Goal: Task Accomplishment & Management: Manage account settings

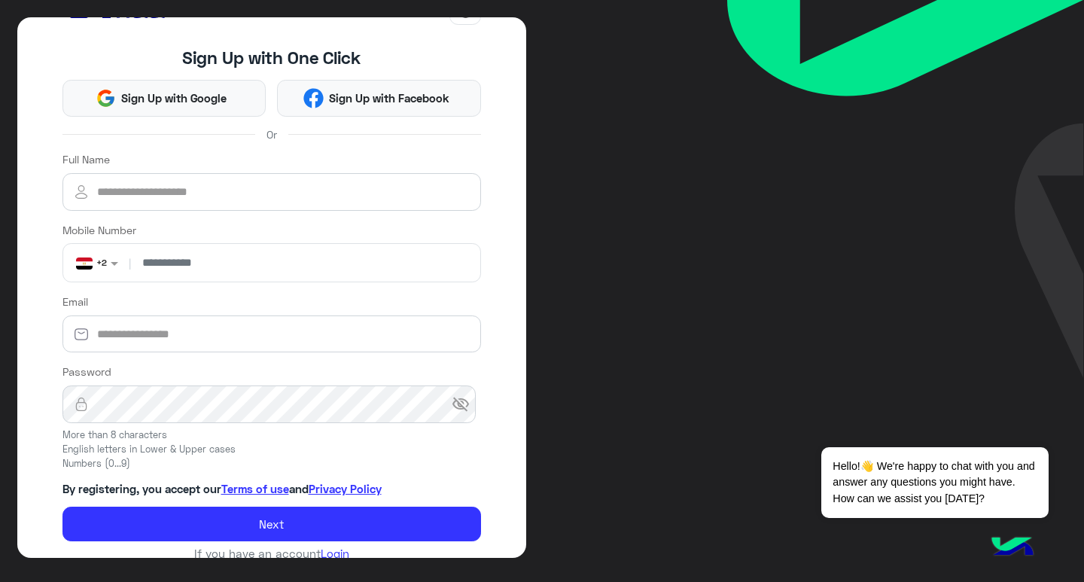
scroll to position [59, 0]
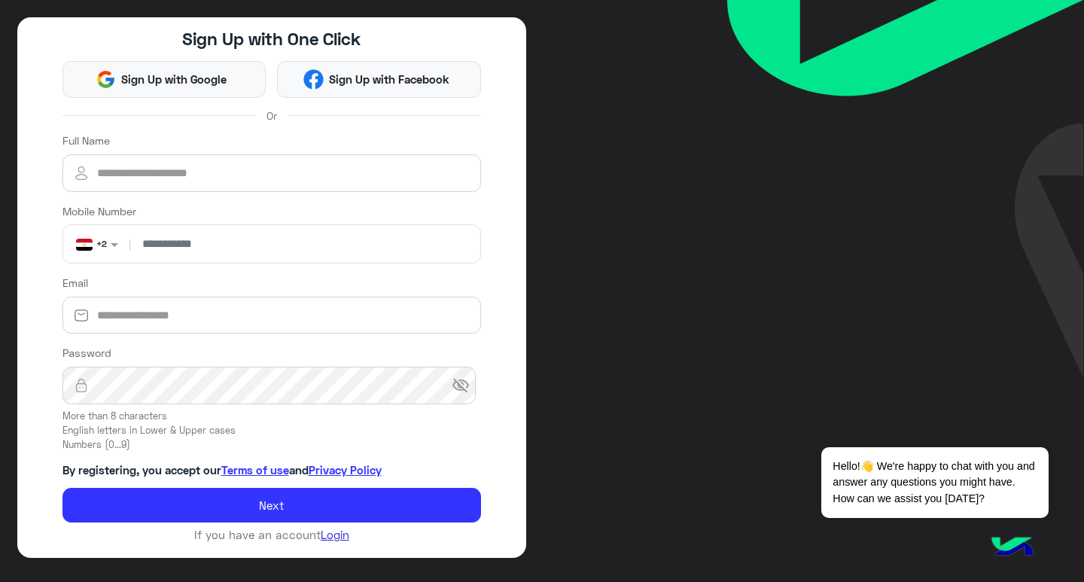
click at [328, 532] on link "Login" at bounding box center [335, 535] width 29 height 14
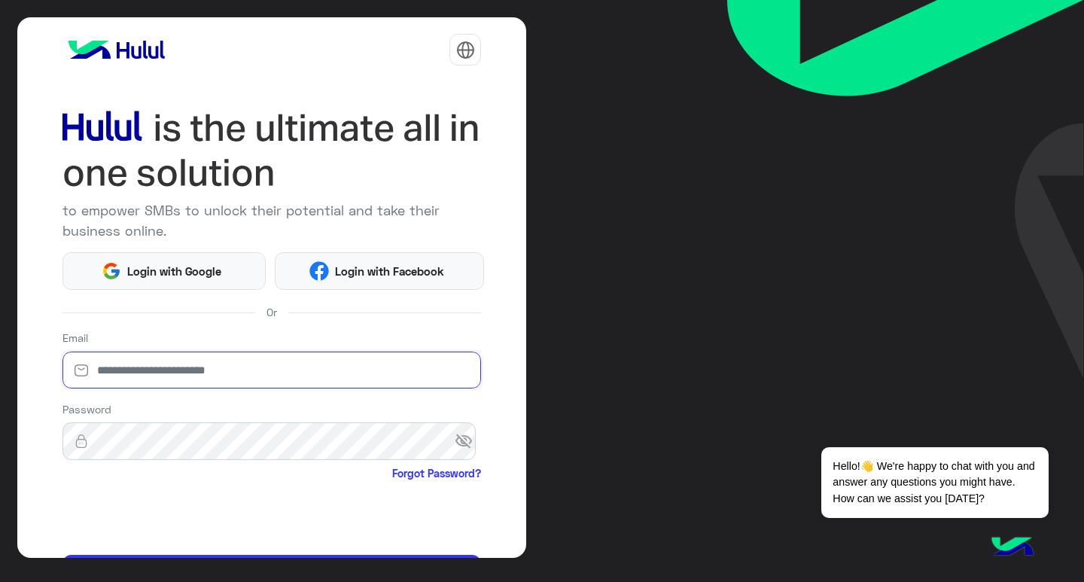
click at [192, 373] on input "email" at bounding box center [271, 371] width 419 height 38
type input "****"
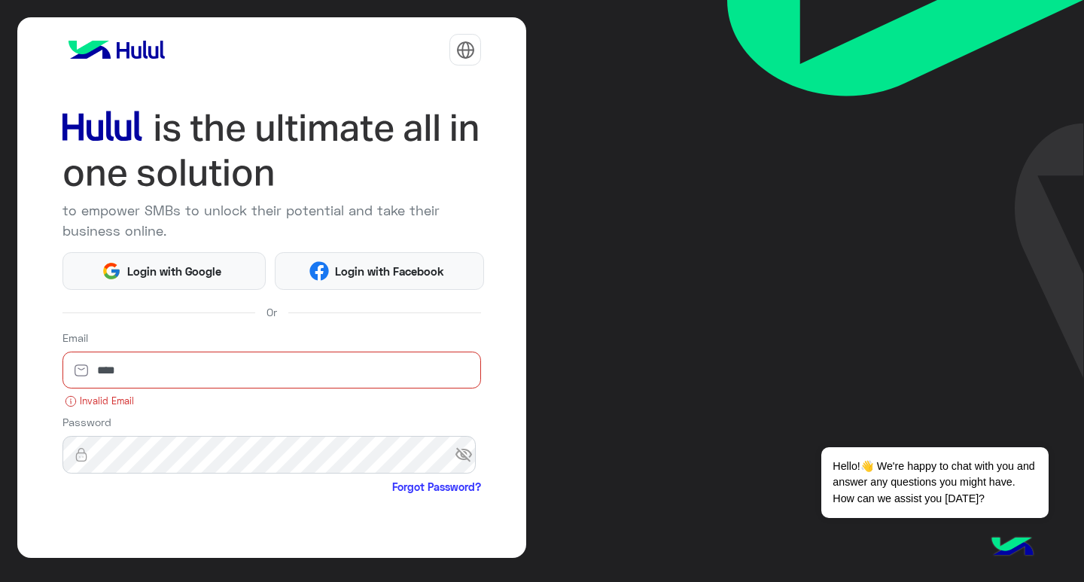
click at [151, 361] on input "****" at bounding box center [271, 371] width 419 height 38
click at [62, 568] on button "Login" at bounding box center [271, 586] width 419 height 36
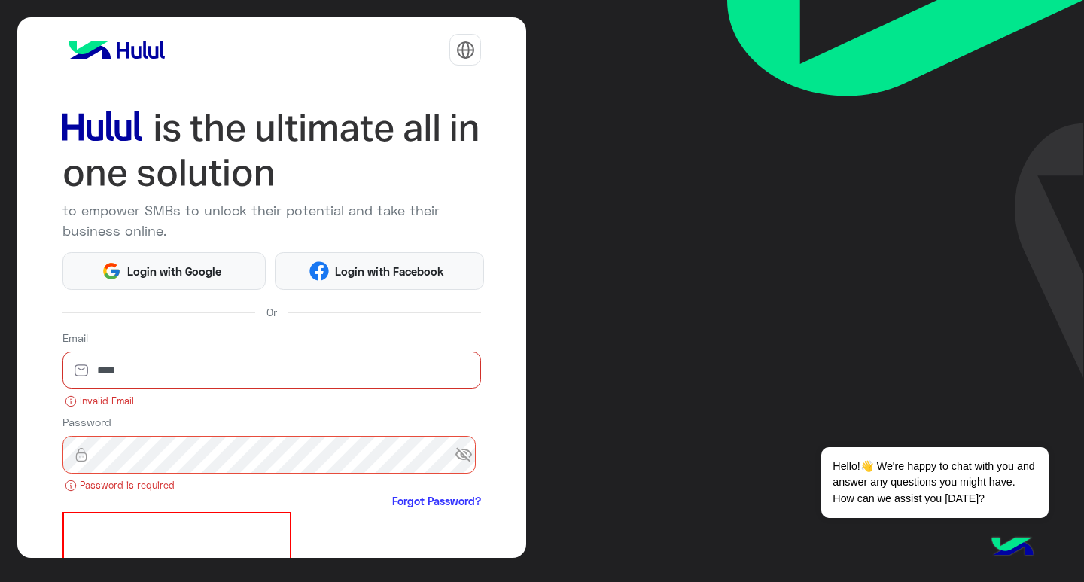
click at [97, 370] on img at bounding box center [81, 370] width 38 height 15
click at [92, 368] on img at bounding box center [81, 370] width 38 height 15
click at [117, 377] on input "****" at bounding box center [271, 371] width 419 height 38
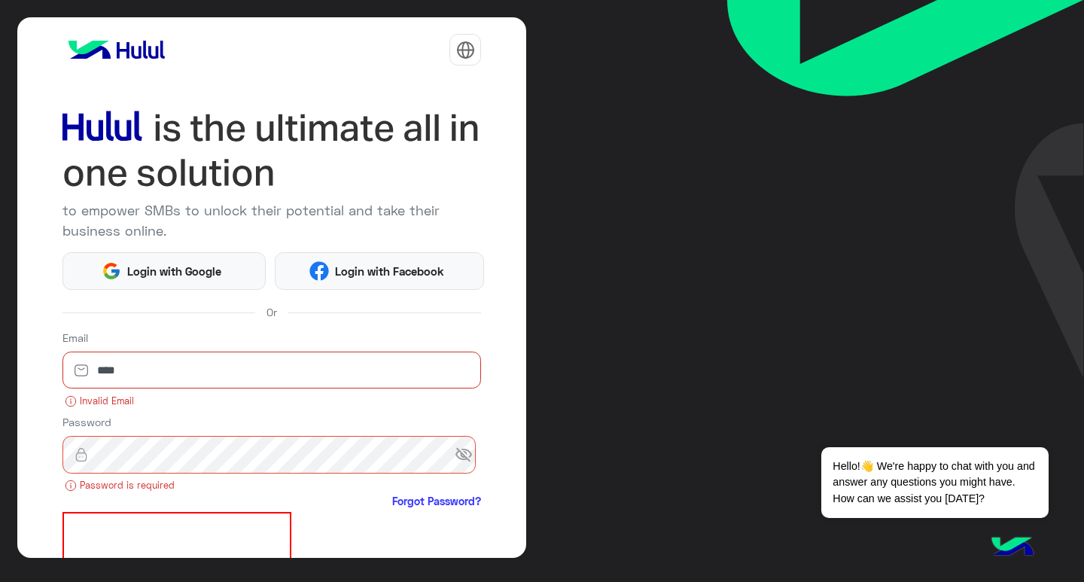
click at [106, 374] on input "****" at bounding box center [271, 371] width 419 height 38
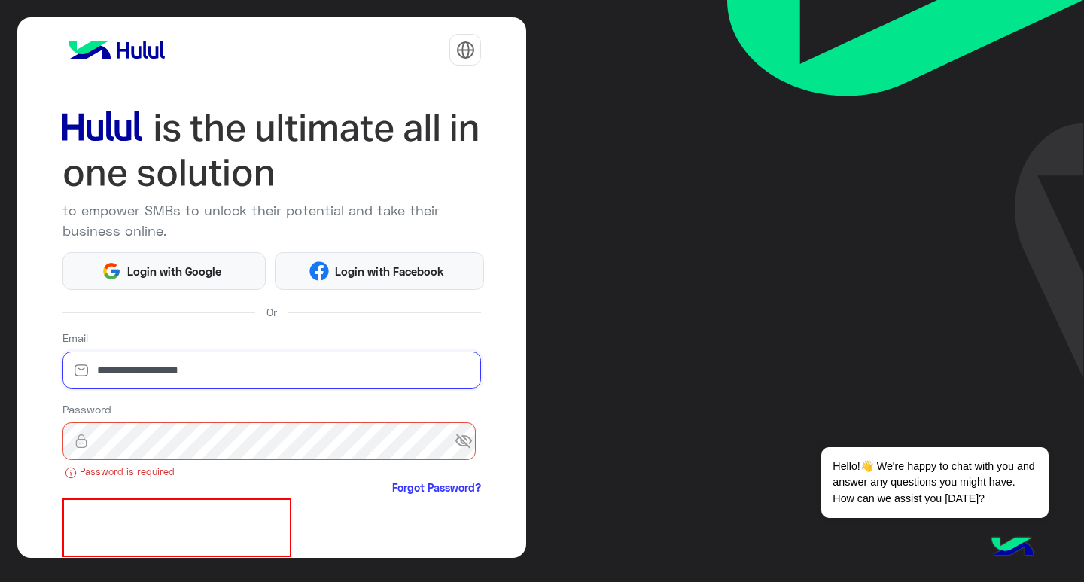
type input "**********"
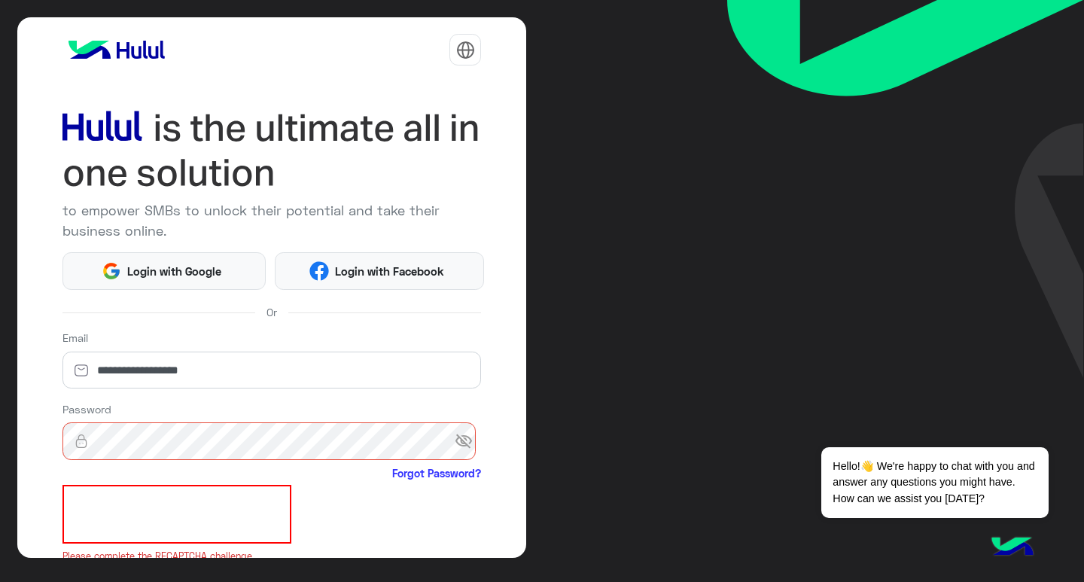
click at [456, 437] on span "visibility_off" at bounding box center [468, 441] width 27 height 27
click at [91, 441] on img at bounding box center [81, 441] width 38 height 15
click at [98, 434] on img at bounding box center [81, 441] width 38 height 15
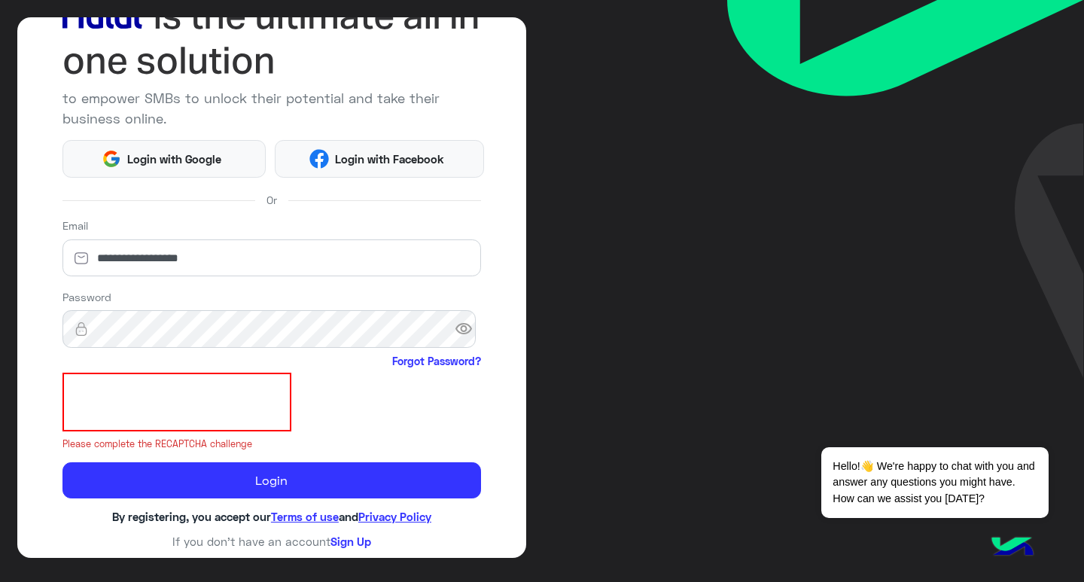
scroll to position [92, 0]
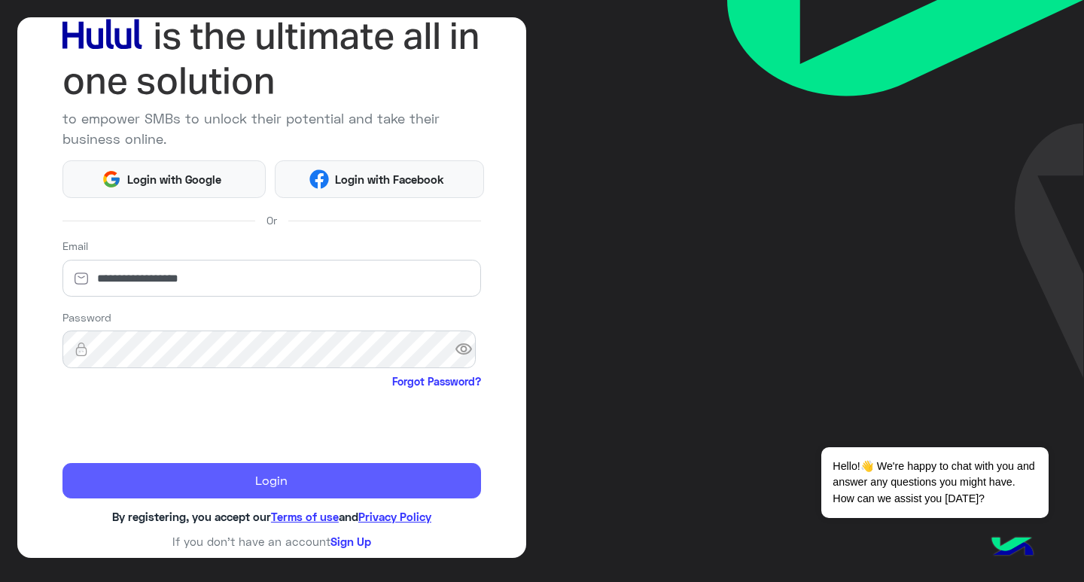
click at [298, 479] on button "Login" at bounding box center [271, 481] width 419 height 36
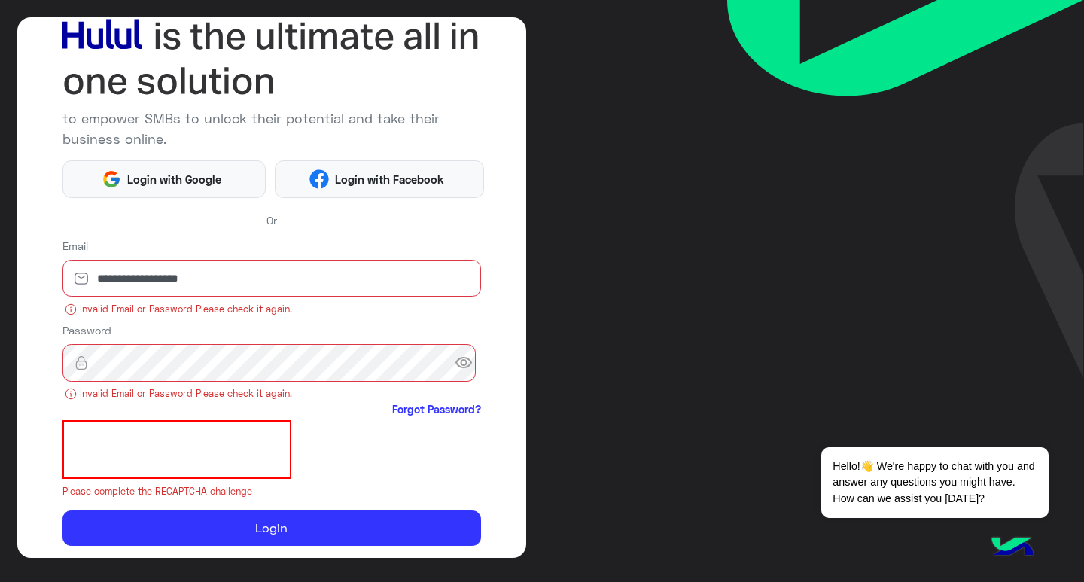
click at [455, 362] on span "visibility" at bounding box center [468, 362] width 27 height 27
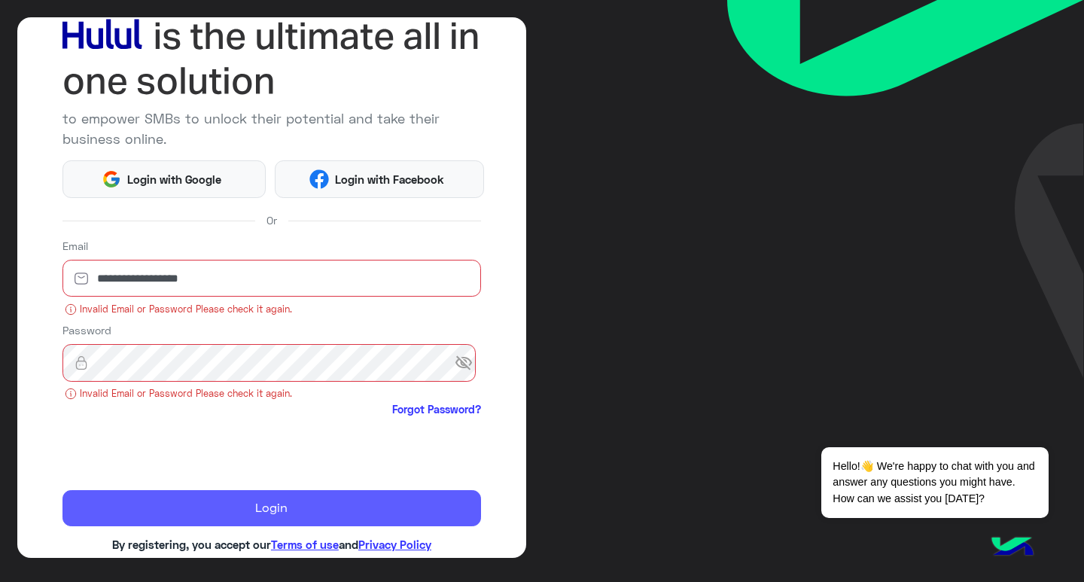
click at [277, 504] on button "Login" at bounding box center [271, 508] width 419 height 36
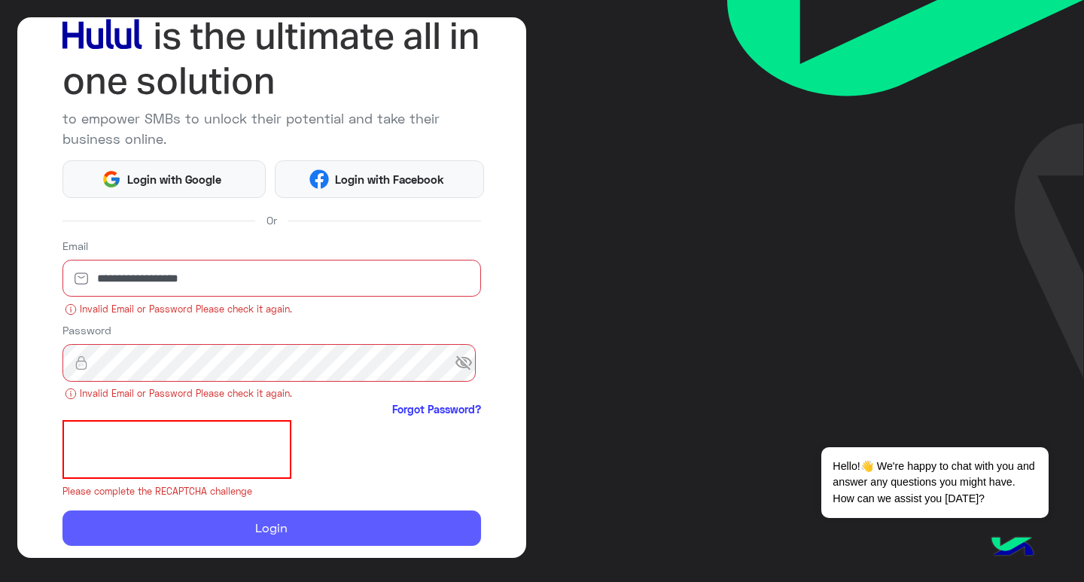
click at [319, 527] on button "Login" at bounding box center [271, 528] width 419 height 36
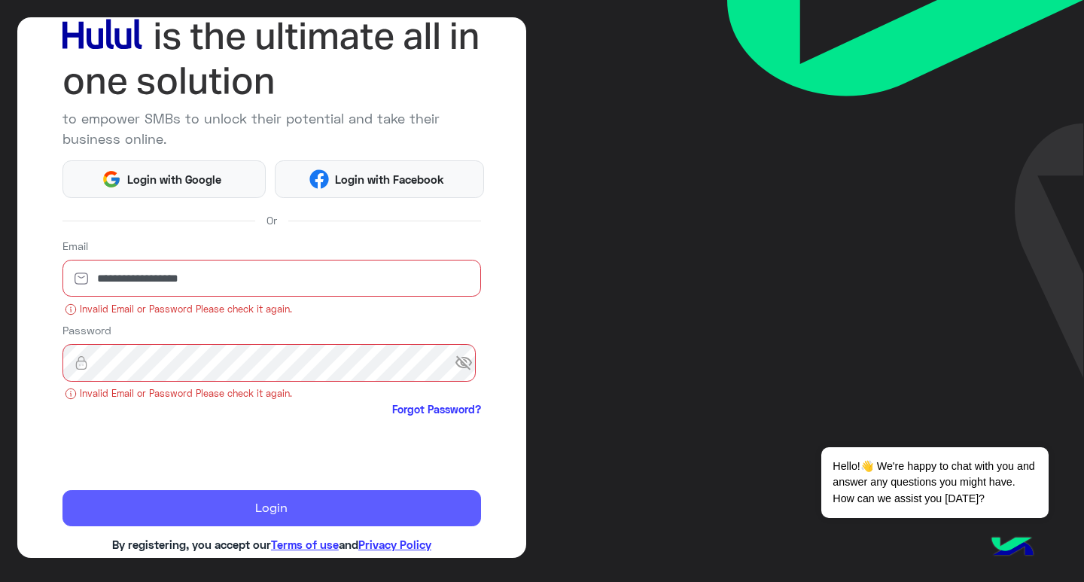
click at [233, 498] on button "Login" at bounding box center [271, 508] width 419 height 36
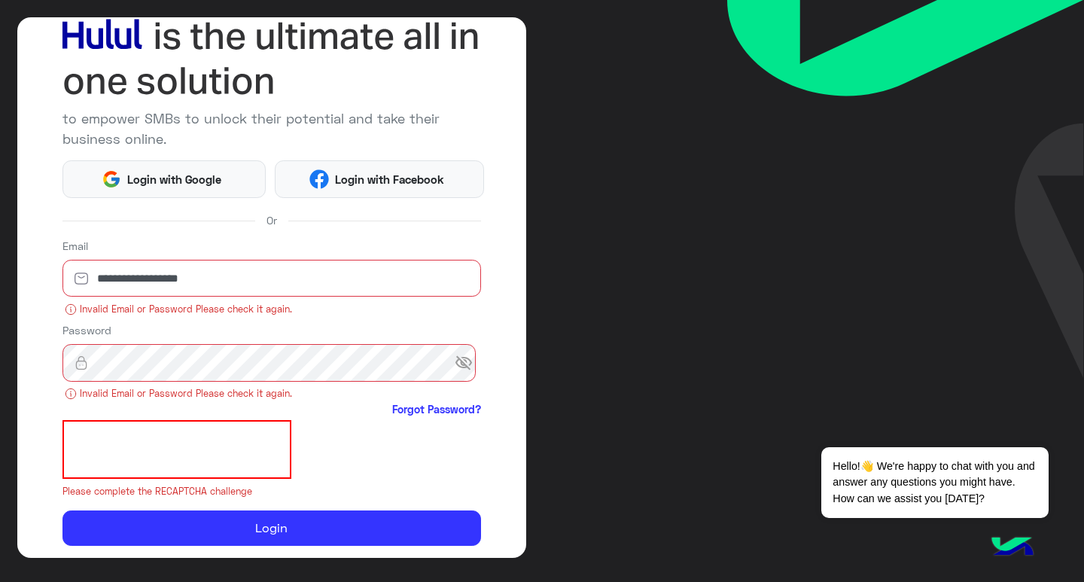
click at [455, 362] on span "visibility_off" at bounding box center [468, 362] width 27 height 27
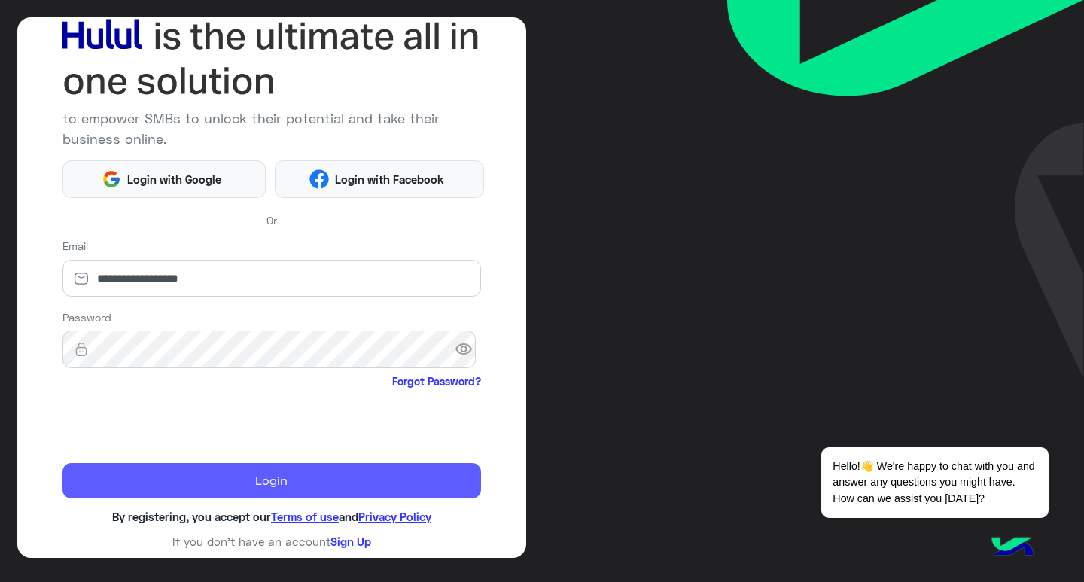
click at [254, 482] on button "Login" at bounding box center [271, 481] width 419 height 36
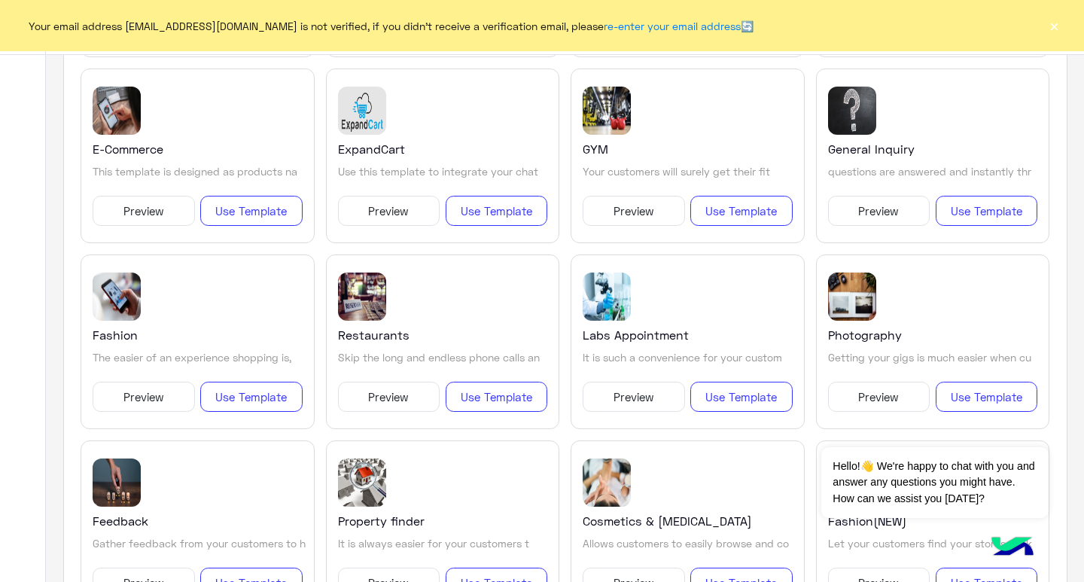
scroll to position [1024, 0]
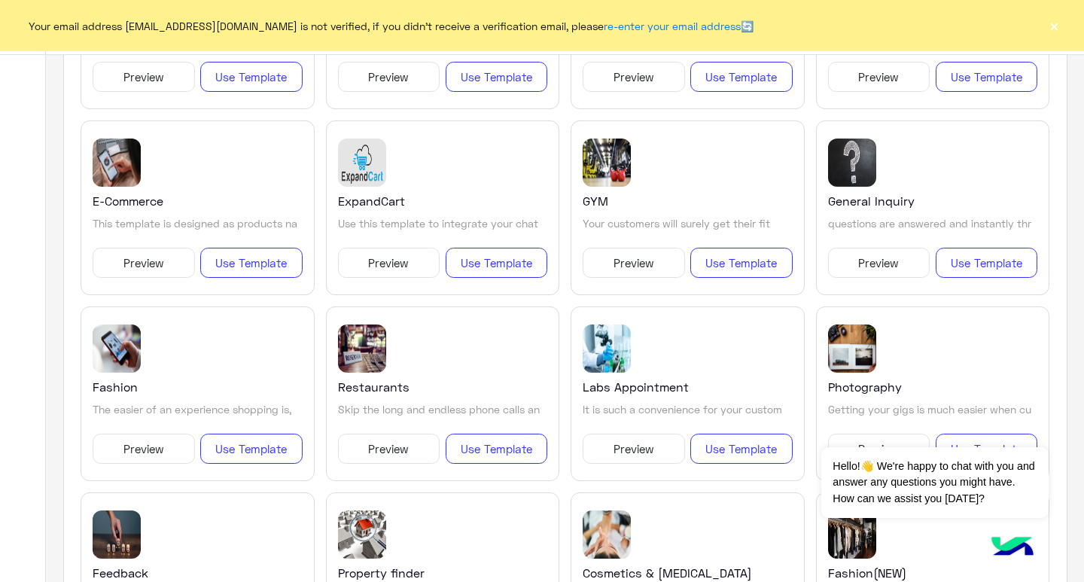
click at [1056, 28] on button "×" at bounding box center [1054, 25] width 15 height 15
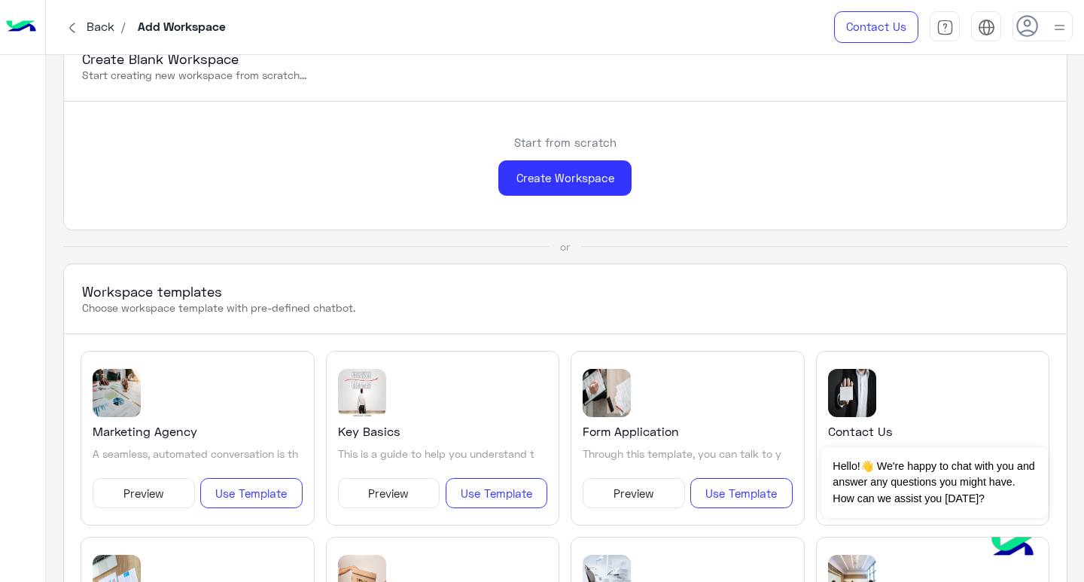
scroll to position [0, 0]
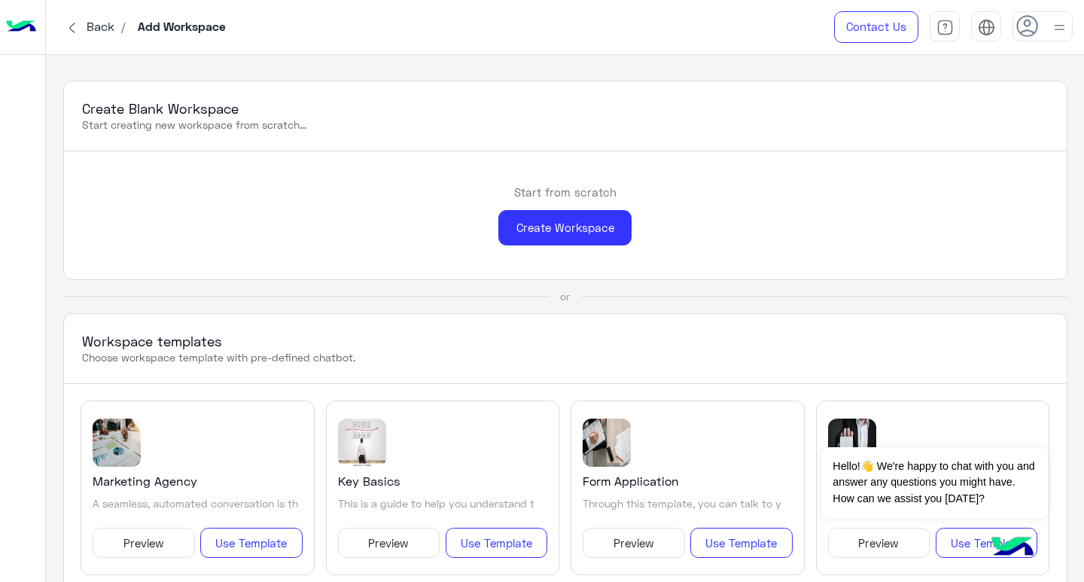
click at [1031, 38] on div at bounding box center [1043, 26] width 60 height 30
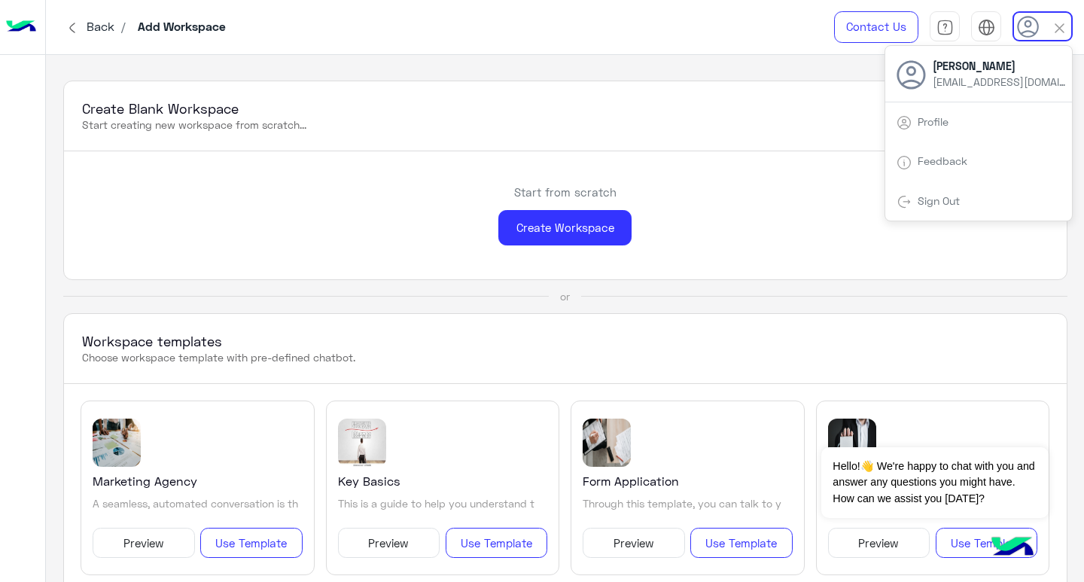
click at [779, 96] on div "Create Blank Workspace Start creating new workspace from scratch..." at bounding box center [565, 116] width 1003 height 70
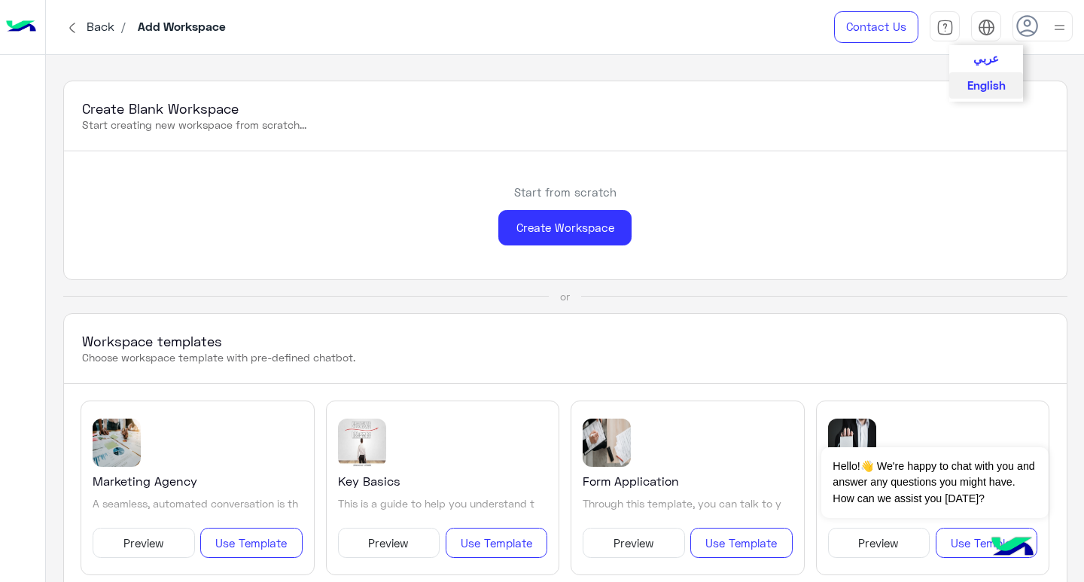
click at [981, 27] on img at bounding box center [986, 27] width 17 height 17
click at [986, 52] on span "عربي" at bounding box center [986, 57] width 26 height 14
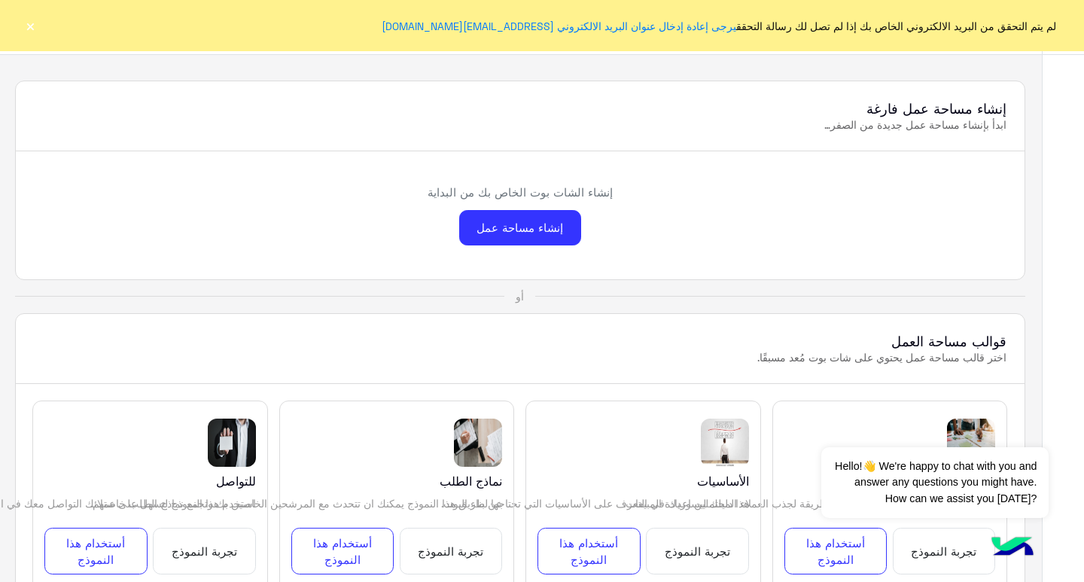
click at [29, 24] on button "×" at bounding box center [30, 25] width 15 height 15
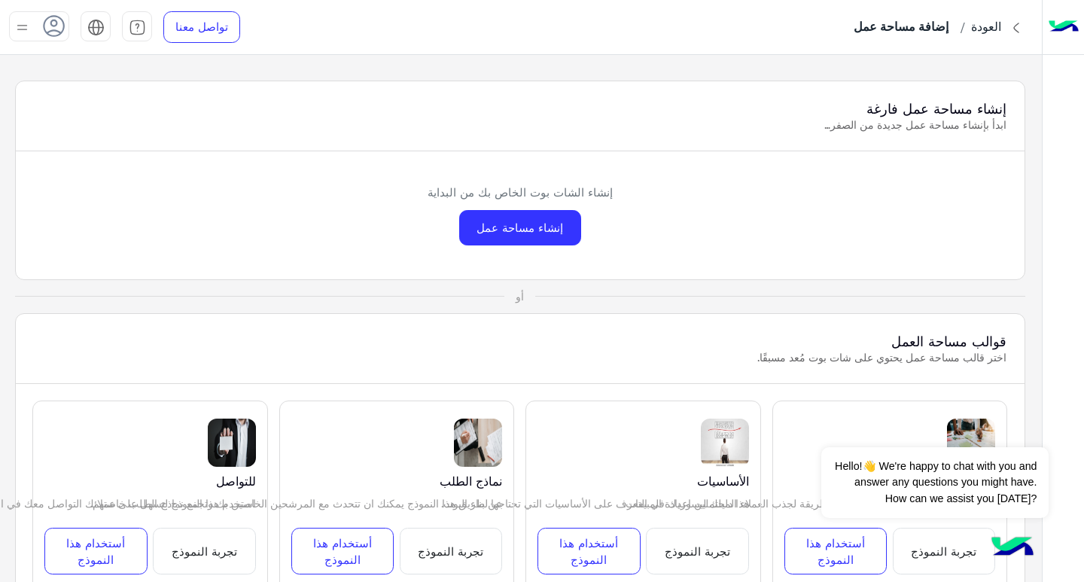
click at [13, 26] on img at bounding box center [22, 27] width 19 height 19
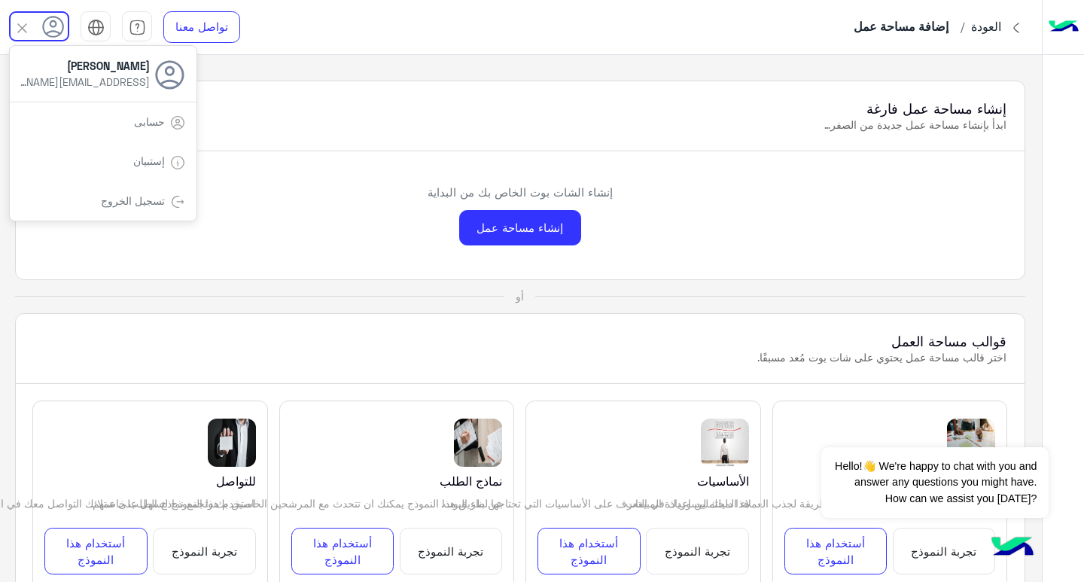
drag, startPoint x: 329, startPoint y: 99, endPoint x: 357, endPoint y: 102, distance: 28.0
click at [332, 99] on h3 "إنشاء مساحة عمل فارغة" at bounding box center [520, 108] width 973 height 18
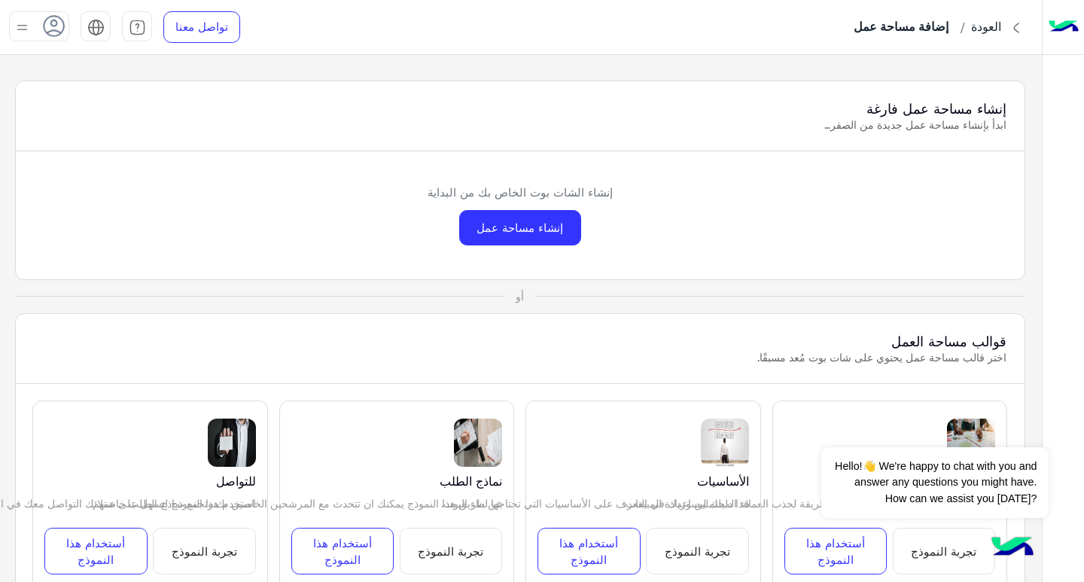
click at [1011, 23] on img at bounding box center [1016, 28] width 18 height 18
click at [1002, 18] on p "العودة /" at bounding box center [993, 21] width 66 height 9
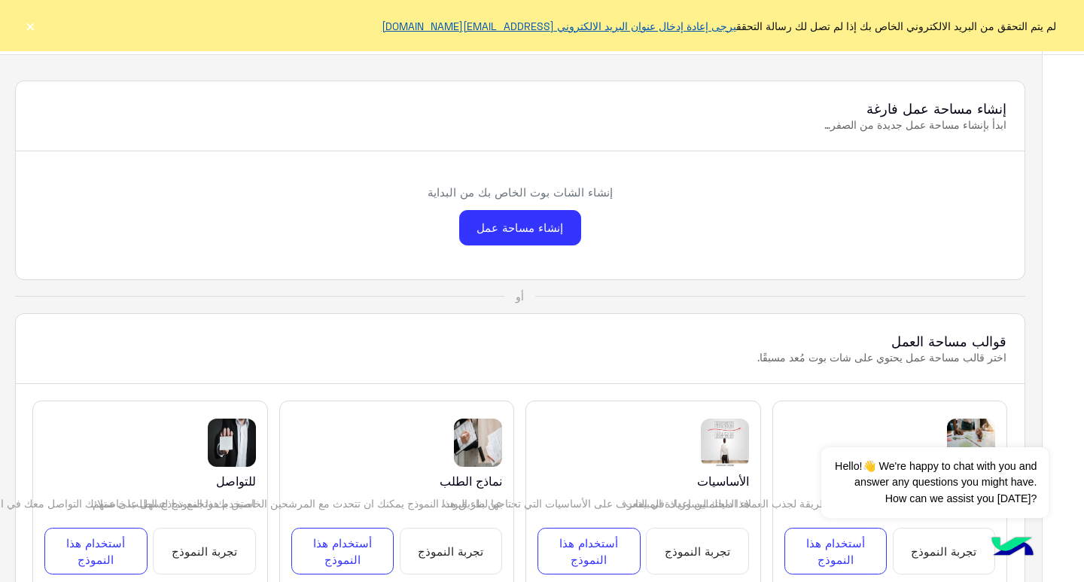
click at [661, 26] on link "يرجى إعادة إدخال عنوان البريد الالكتروني [EMAIL_ADDRESS][DOMAIN_NAME]" at bounding box center [559, 26] width 355 height 13
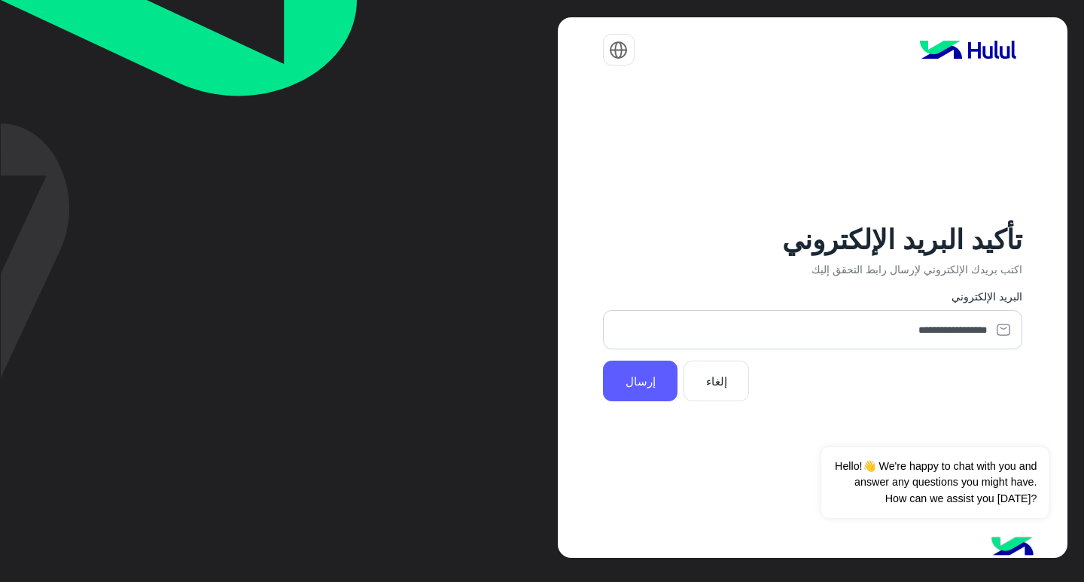
click at [644, 380] on button "إرسال" at bounding box center [640, 381] width 75 height 40
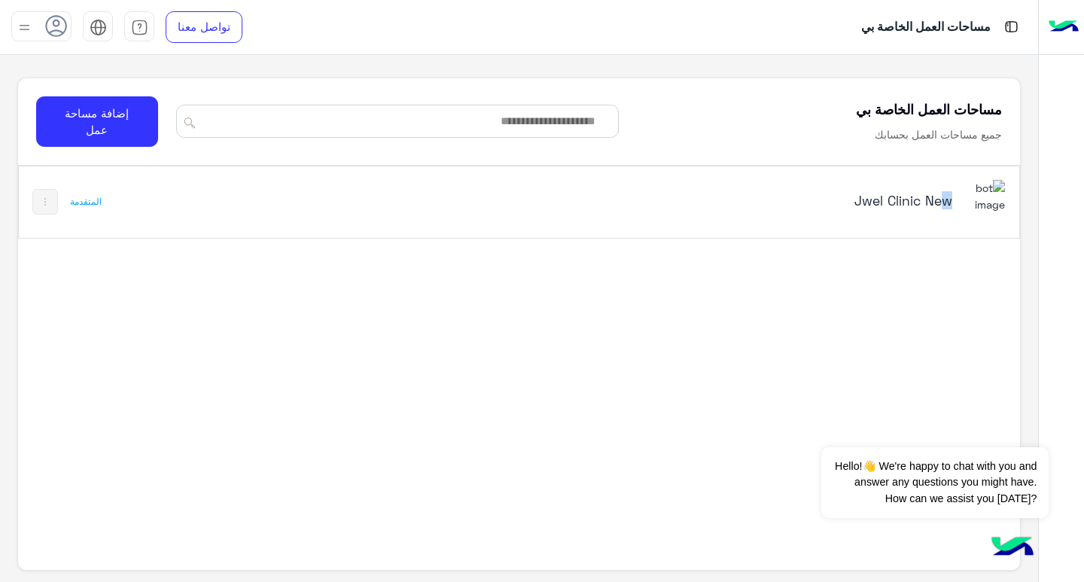
click at [939, 203] on h5 "Jwel Clinic New" at bounding box center [777, 200] width 350 height 18
click at [960, 202] on div "Jwel Clinic New" at bounding box center [713, 202] width 583 height 44
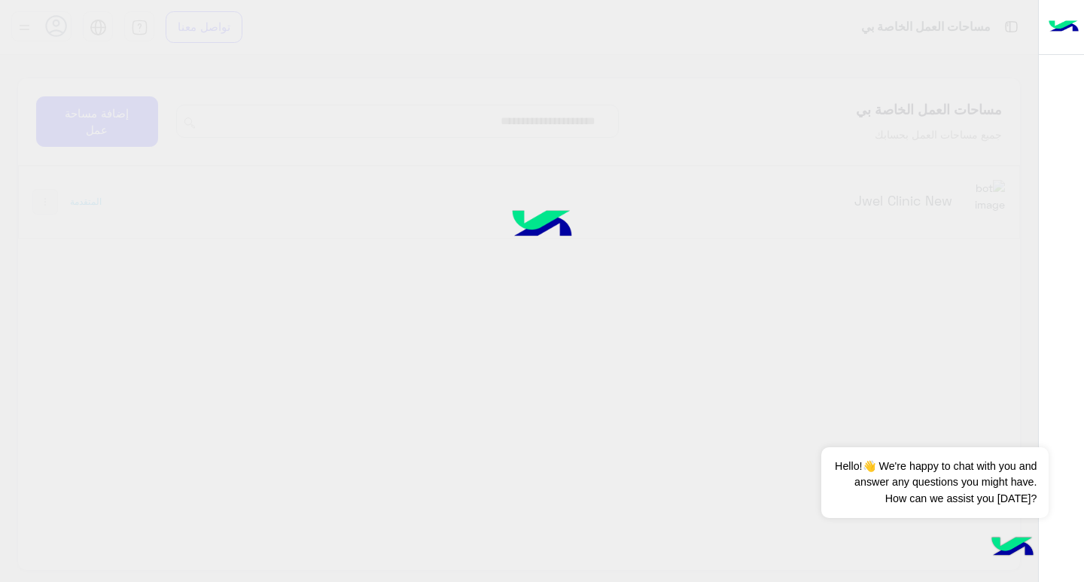
click at [986, 202] on div at bounding box center [542, 291] width 1084 height 582
